Goal: Information Seeking & Learning: Learn about a topic

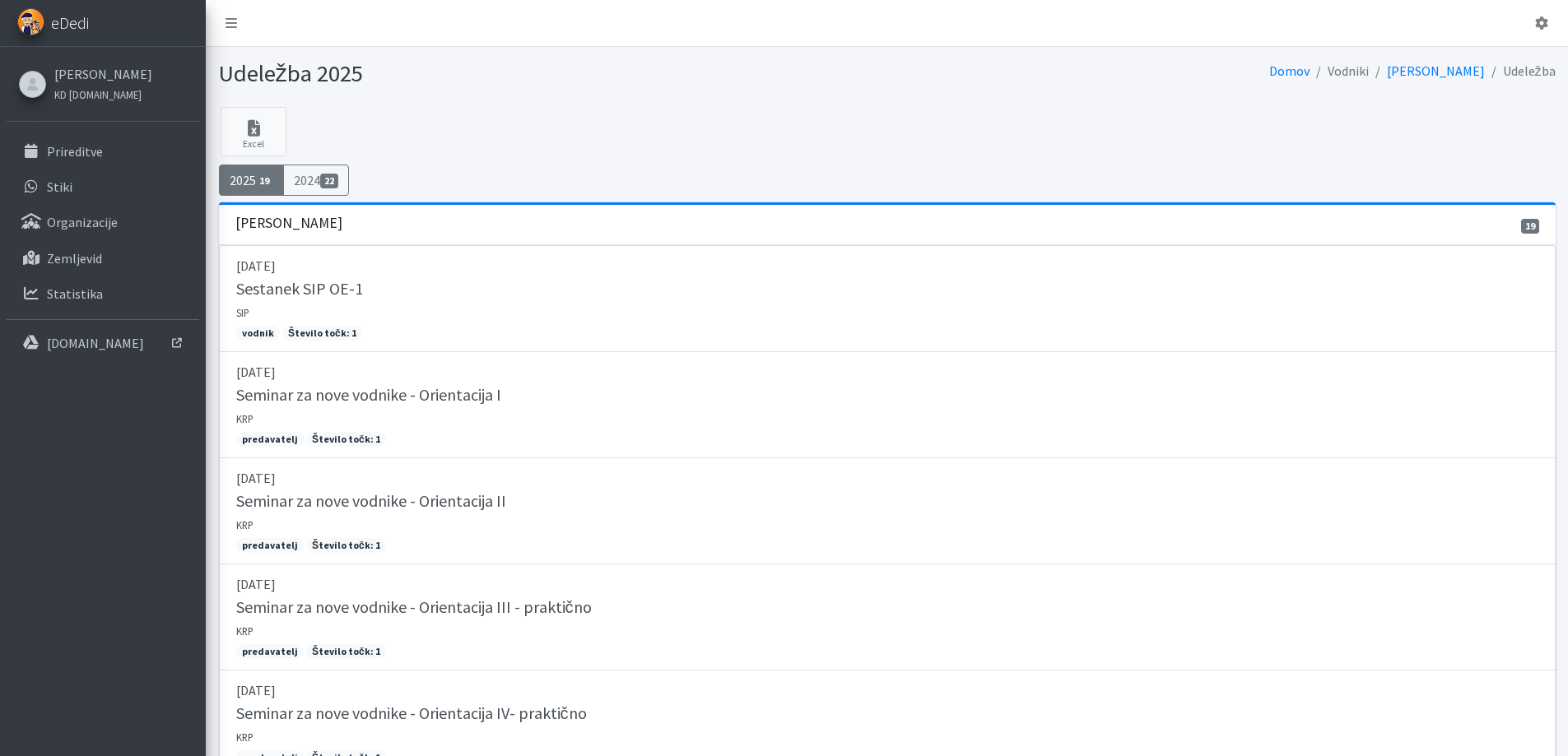
click at [74, 16] on span "eDedi" at bounding box center [70, 23] width 38 height 25
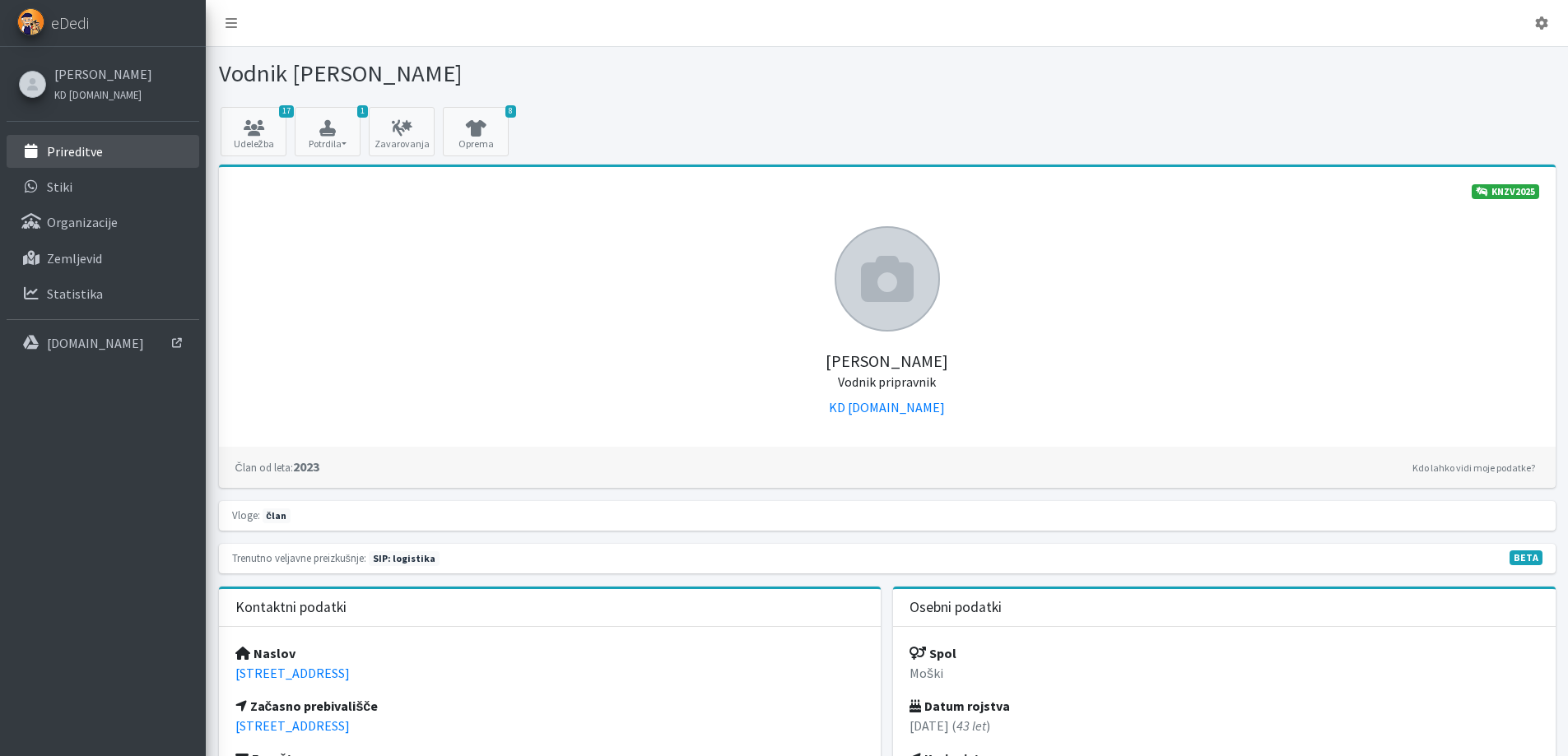
click at [74, 158] on p "Prireditve" at bounding box center [74, 151] width 56 height 16
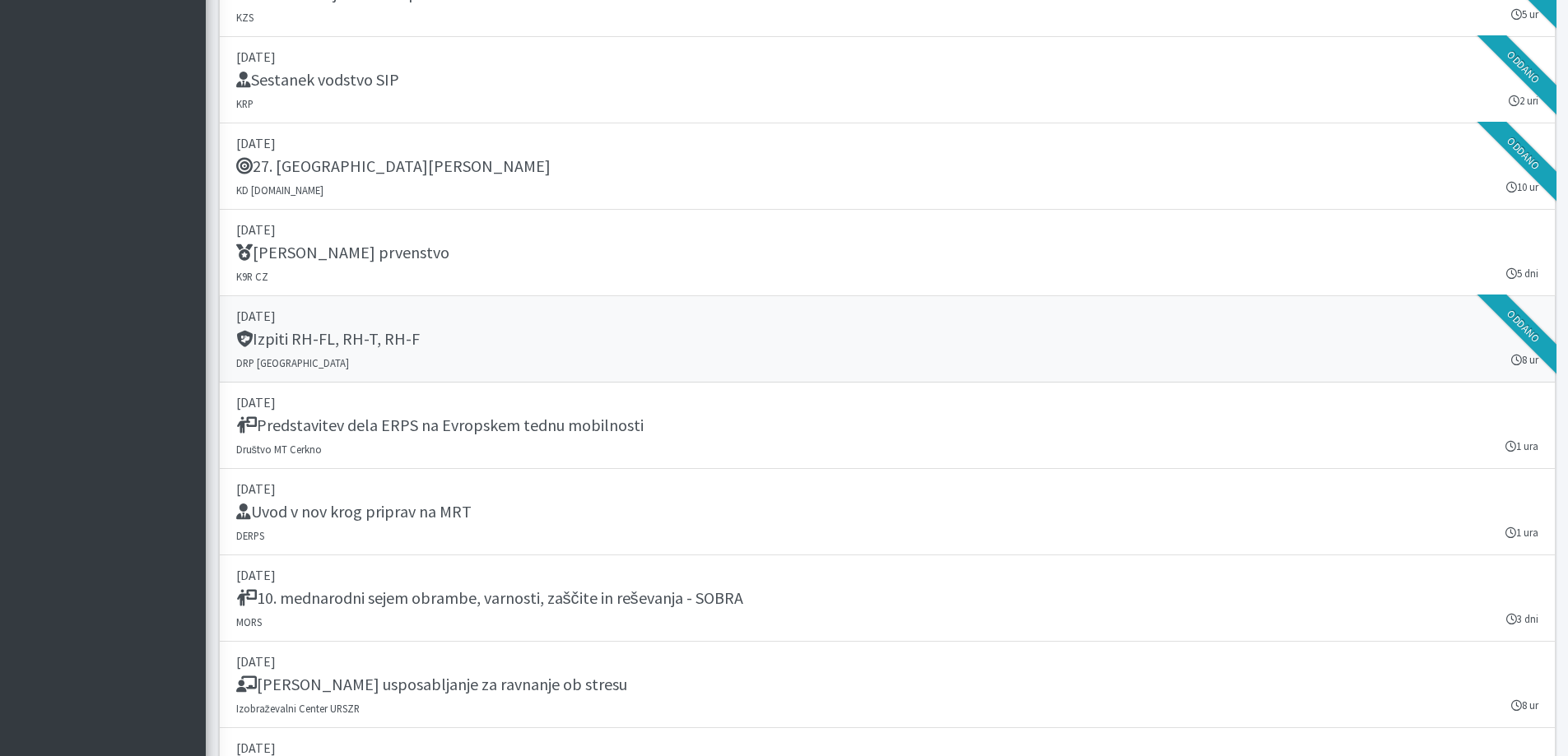
scroll to position [2386, 0]
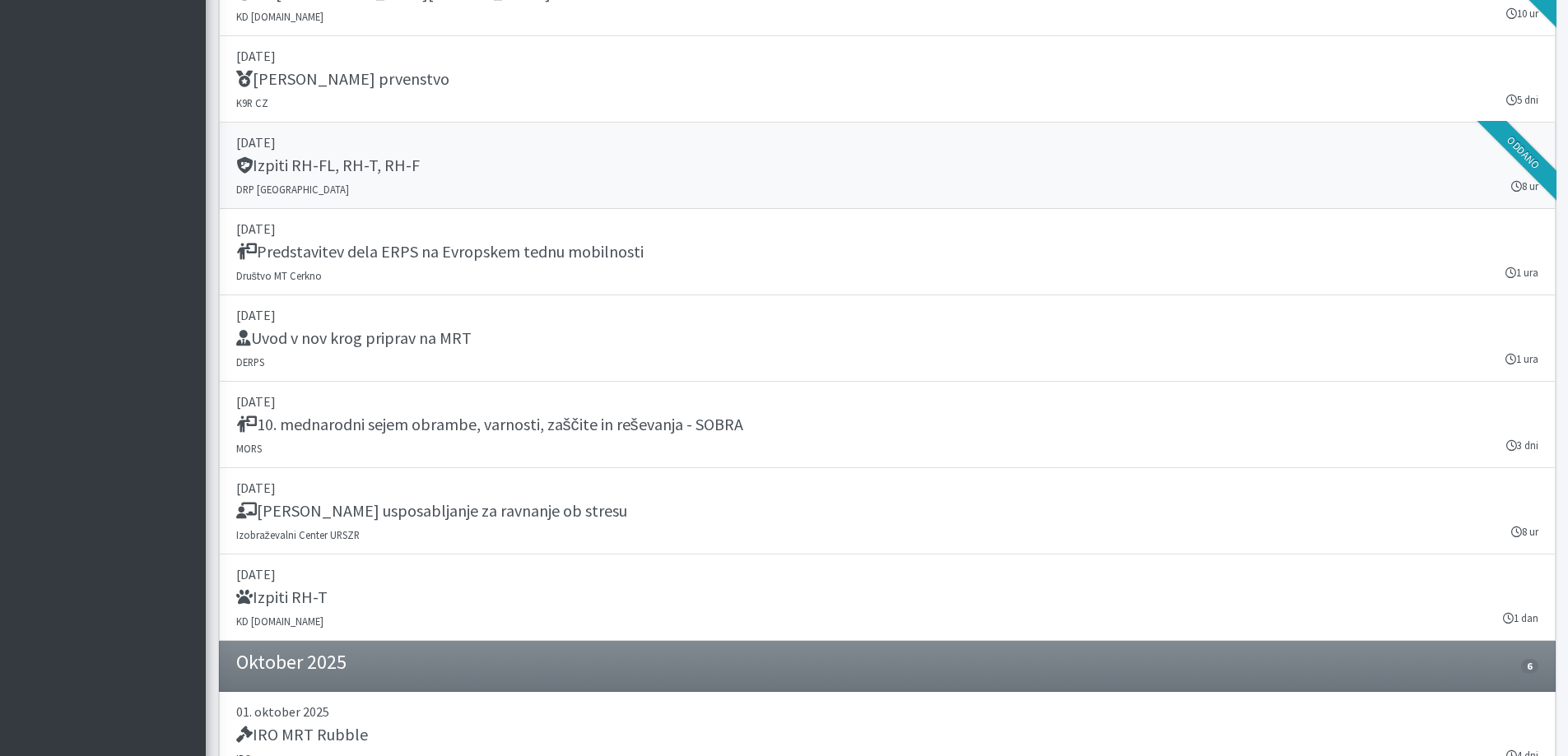
click at [431, 159] on div "Izpiti RH-FL, RH-T, RH-F" at bounding box center [887, 167] width 1302 height 23
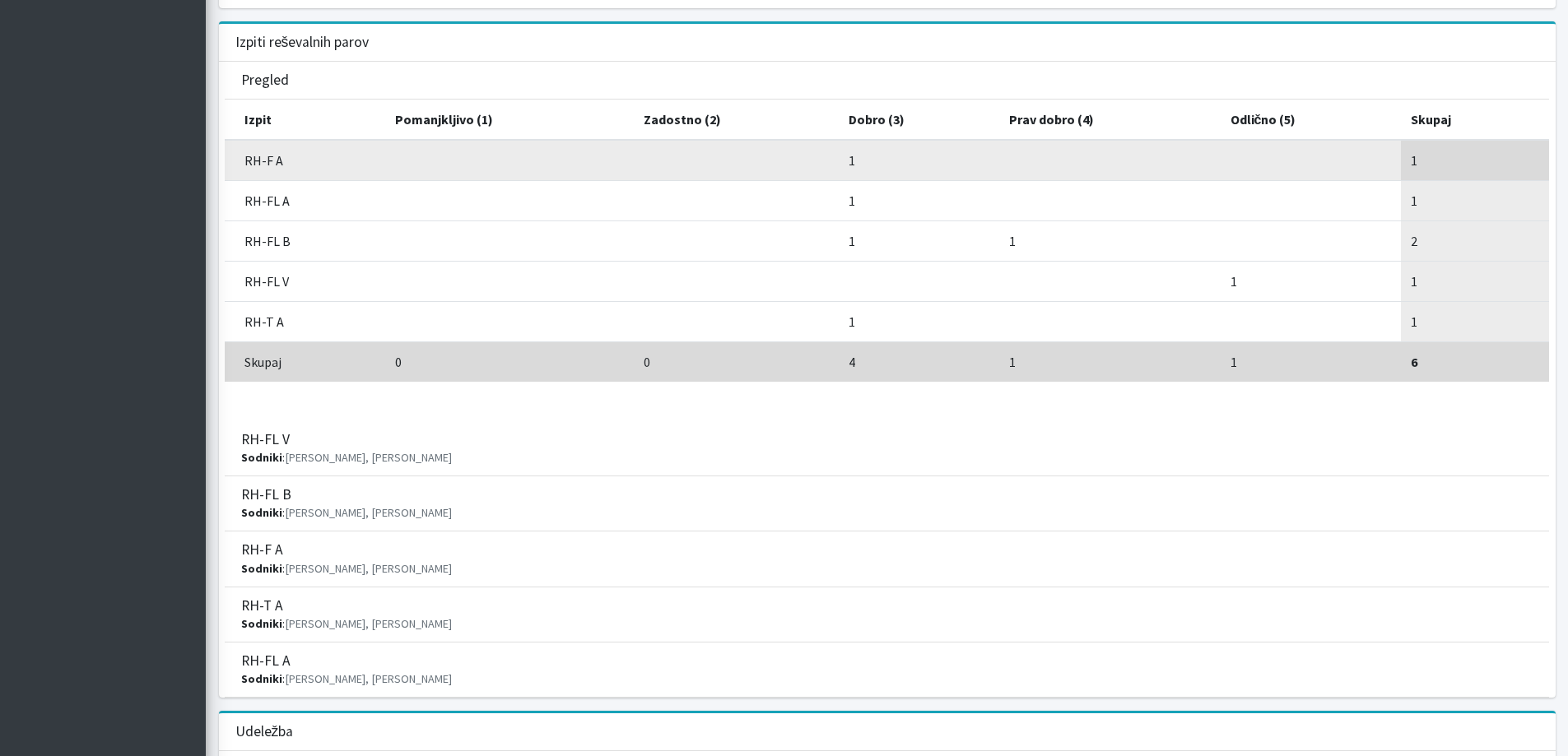
scroll to position [741, 0]
